Goal: Information Seeking & Learning: Find specific fact

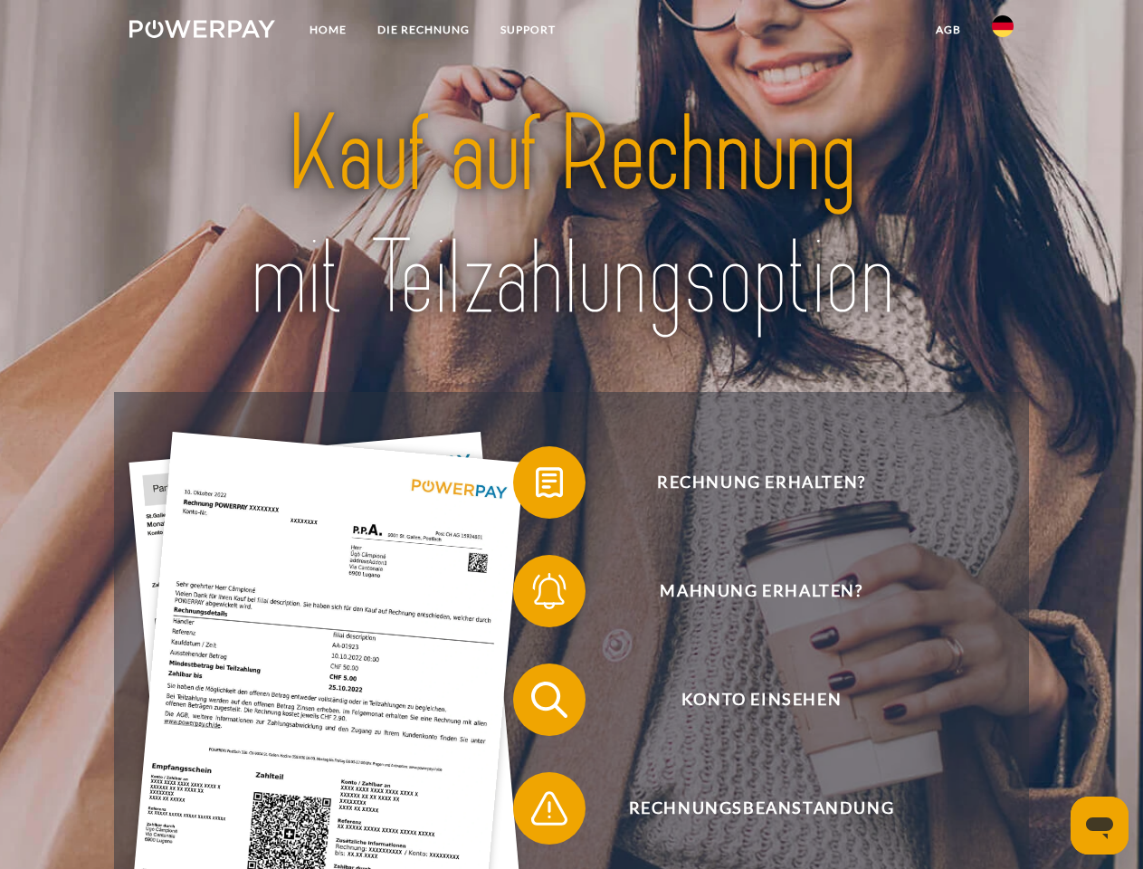
click at [202, 32] on img at bounding box center [202, 29] width 146 height 18
click at [1003, 32] on img at bounding box center [1003, 26] width 22 height 22
click at [947, 30] on link "agb" at bounding box center [948, 30] width 56 height 33
click at [536, 486] on span at bounding box center [522, 482] width 90 height 90
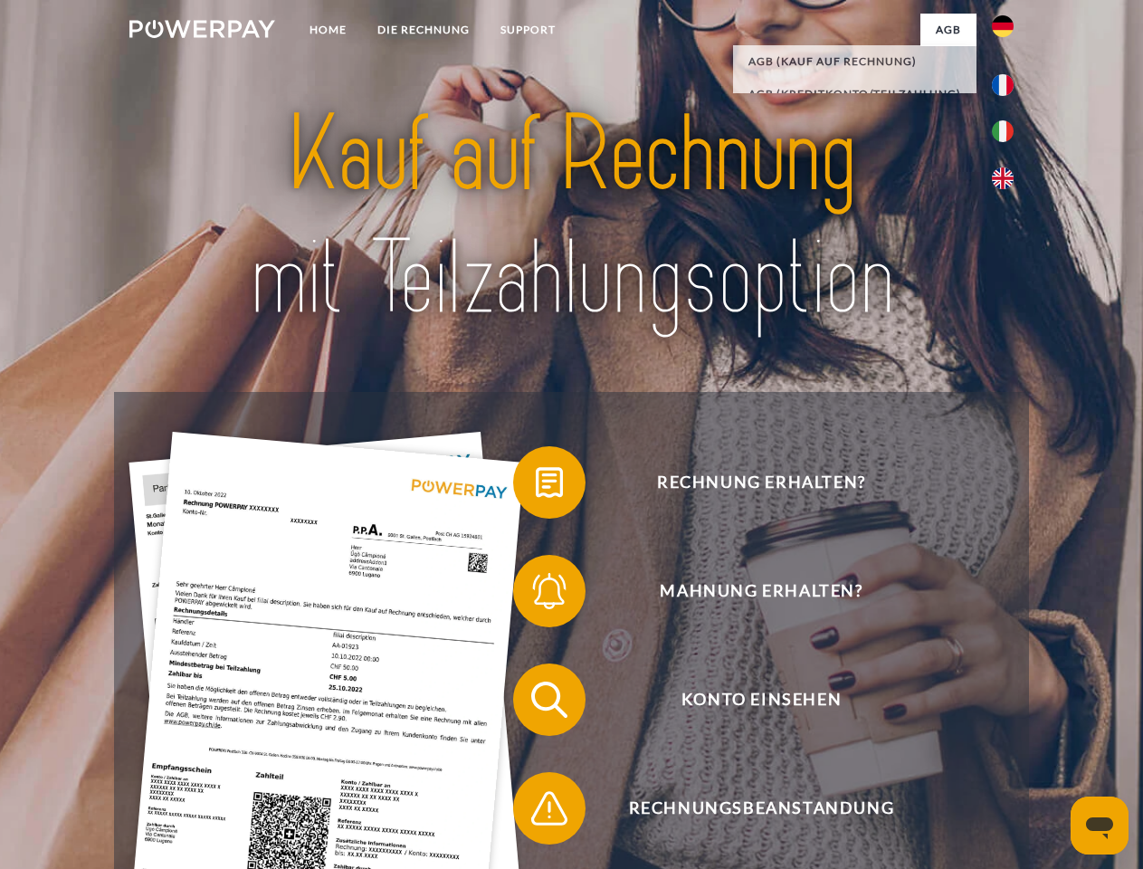
click at [536, 595] on span at bounding box center [522, 591] width 90 height 90
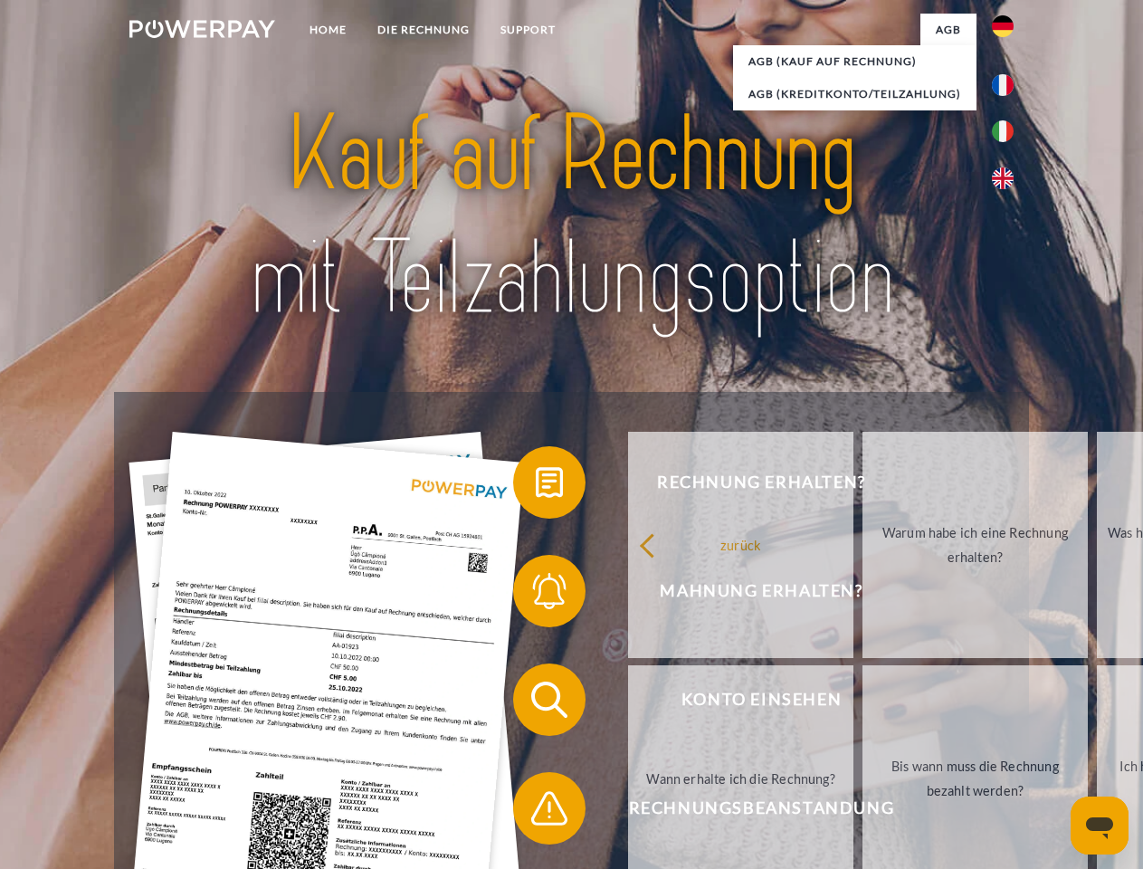
click at [862, 703] on link "Bis wann muss die Rechnung bezahlt werden?" at bounding box center [974, 778] width 225 height 226
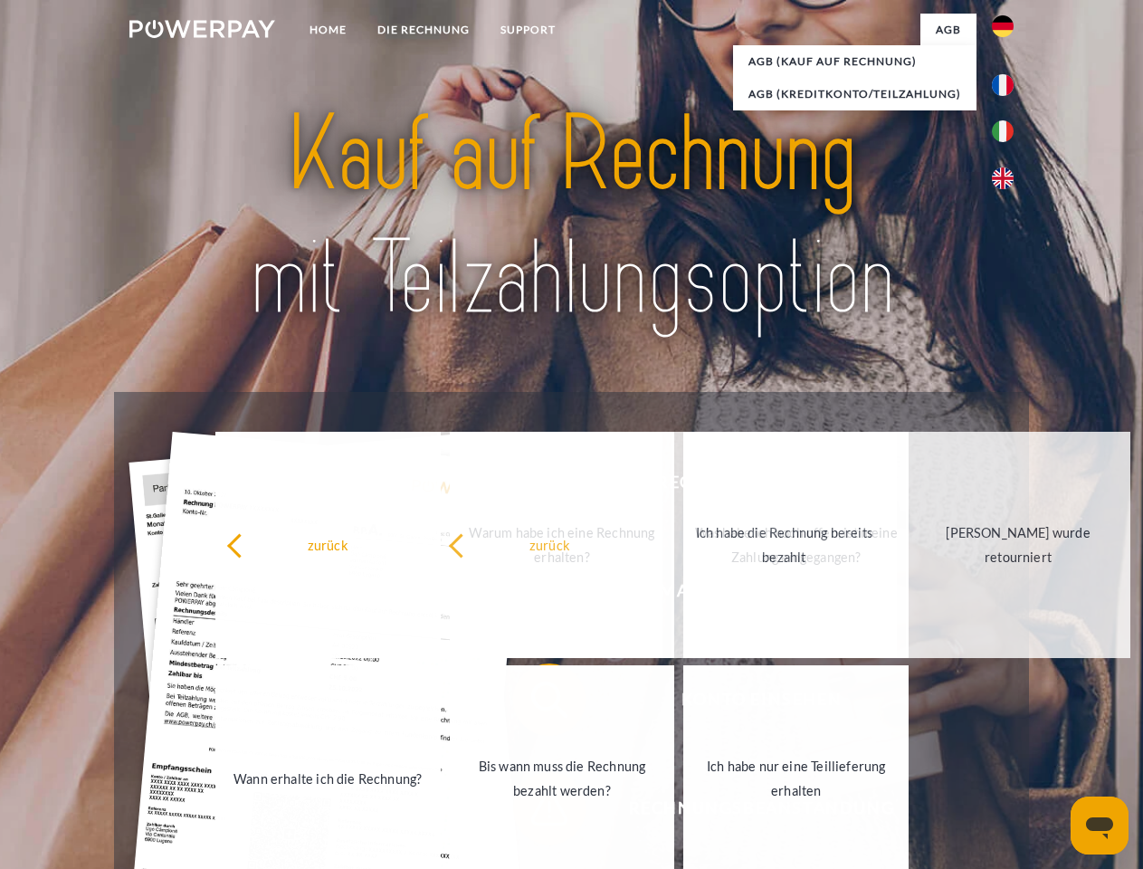
click at [536, 812] on span at bounding box center [522, 808] width 90 height 90
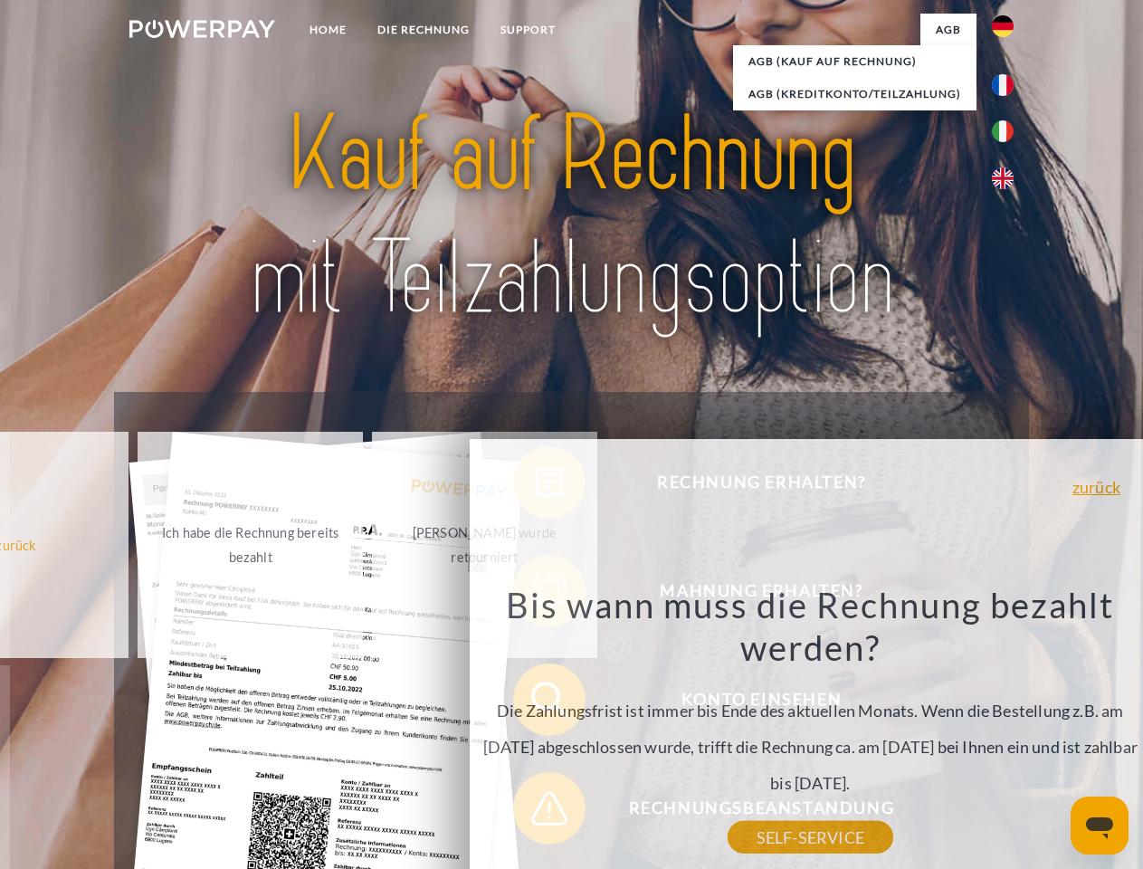
click at [1100, 825] on icon "Messaging-Fenster öffnen" at bounding box center [1099, 828] width 27 height 22
